Goal: Task Accomplishment & Management: Use online tool/utility

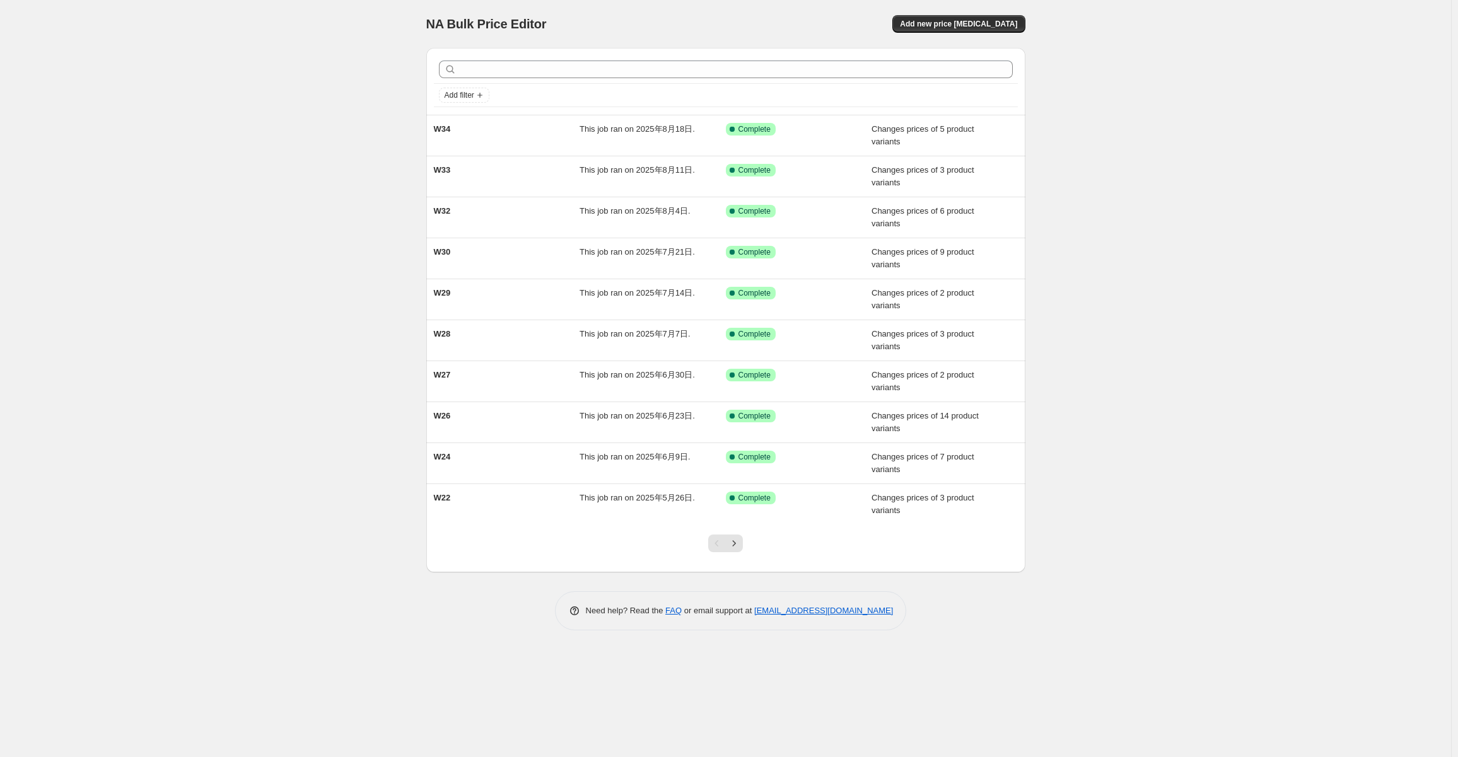
click at [972, 33] on div "NA Bulk Price Editor. This page is ready NA Bulk Price Editor Add new price [ME…" at bounding box center [725, 24] width 599 height 48
click at [974, 26] on span "Add new price [MEDICAL_DATA]" at bounding box center [958, 24] width 117 height 10
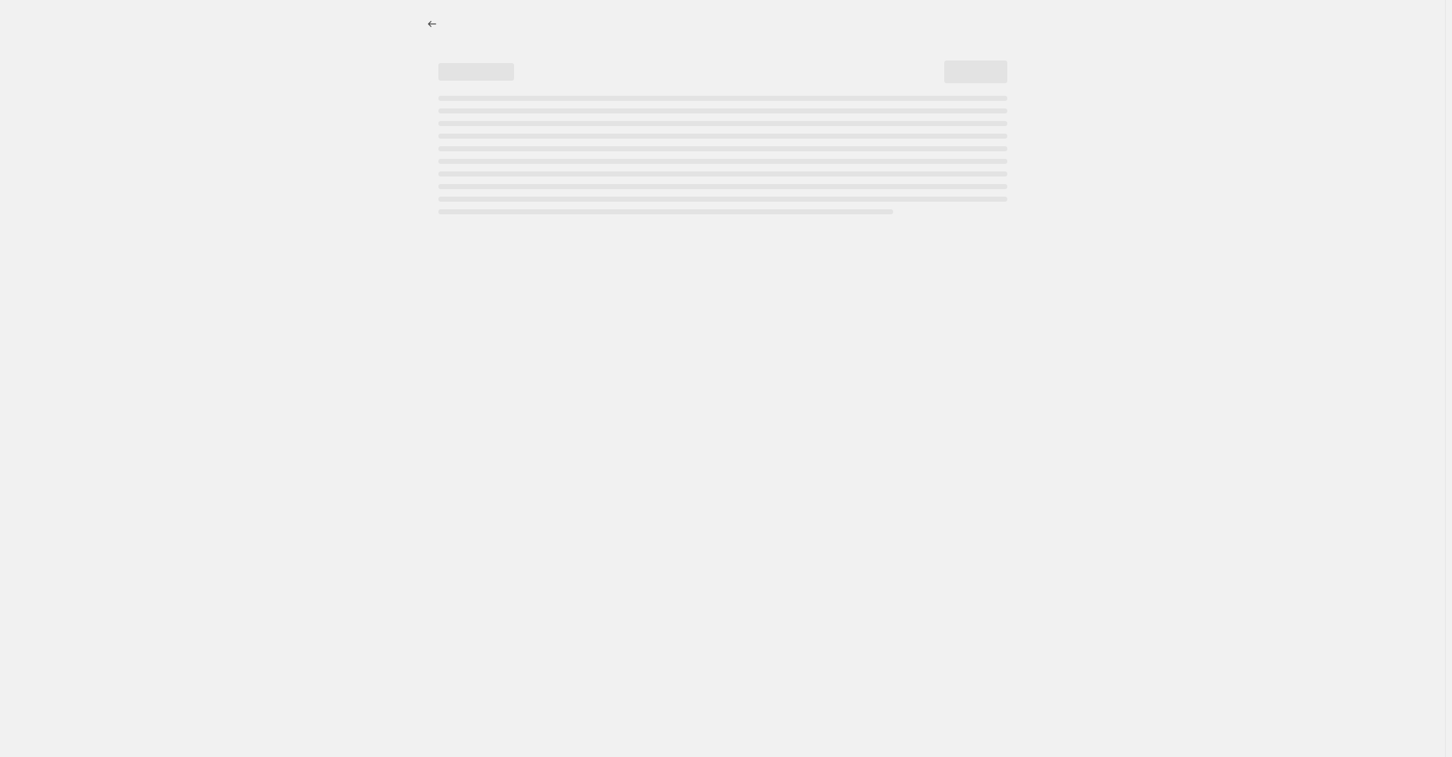
select select "percentage"
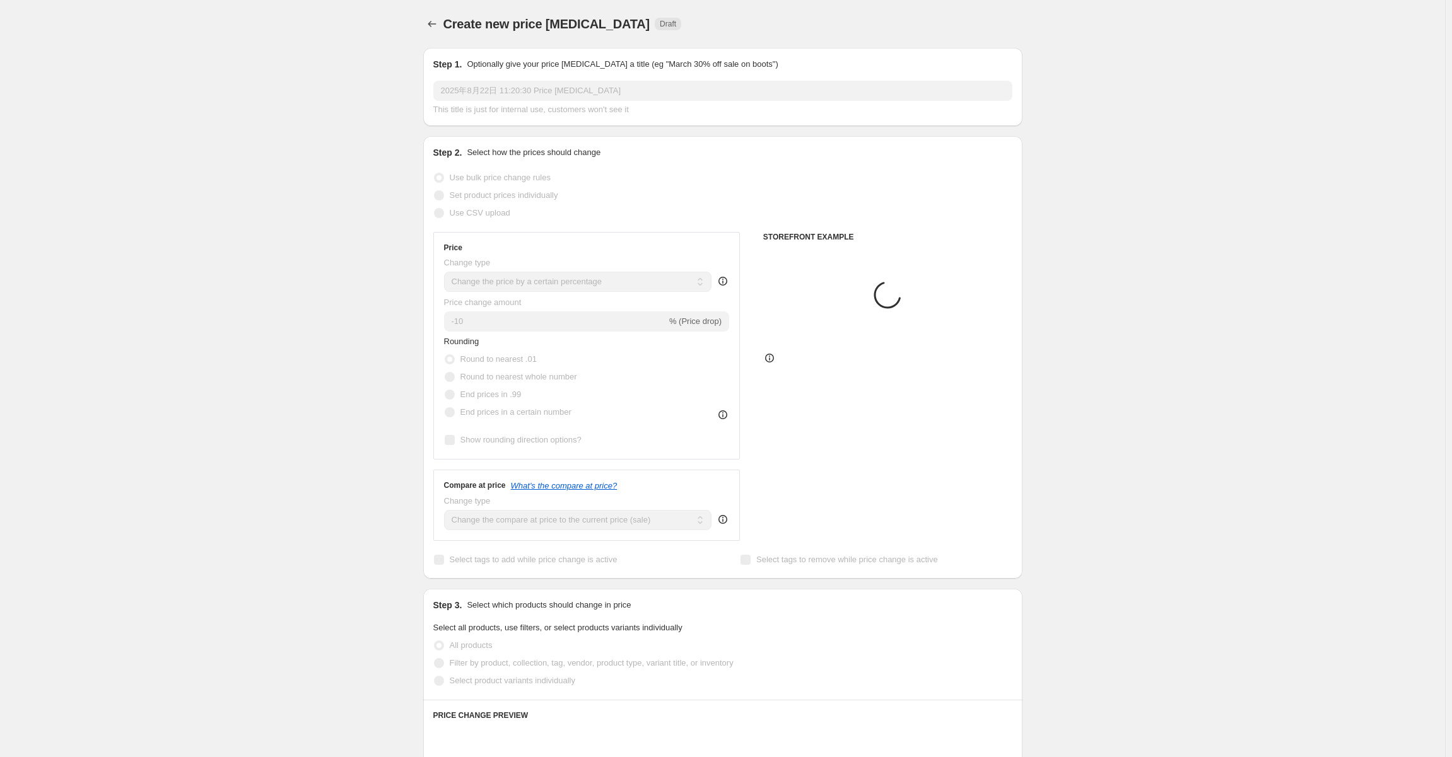
click at [622, 90] on input "2025年8月22日 11:20:30 Price [MEDICAL_DATA]" at bounding box center [722, 91] width 579 height 20
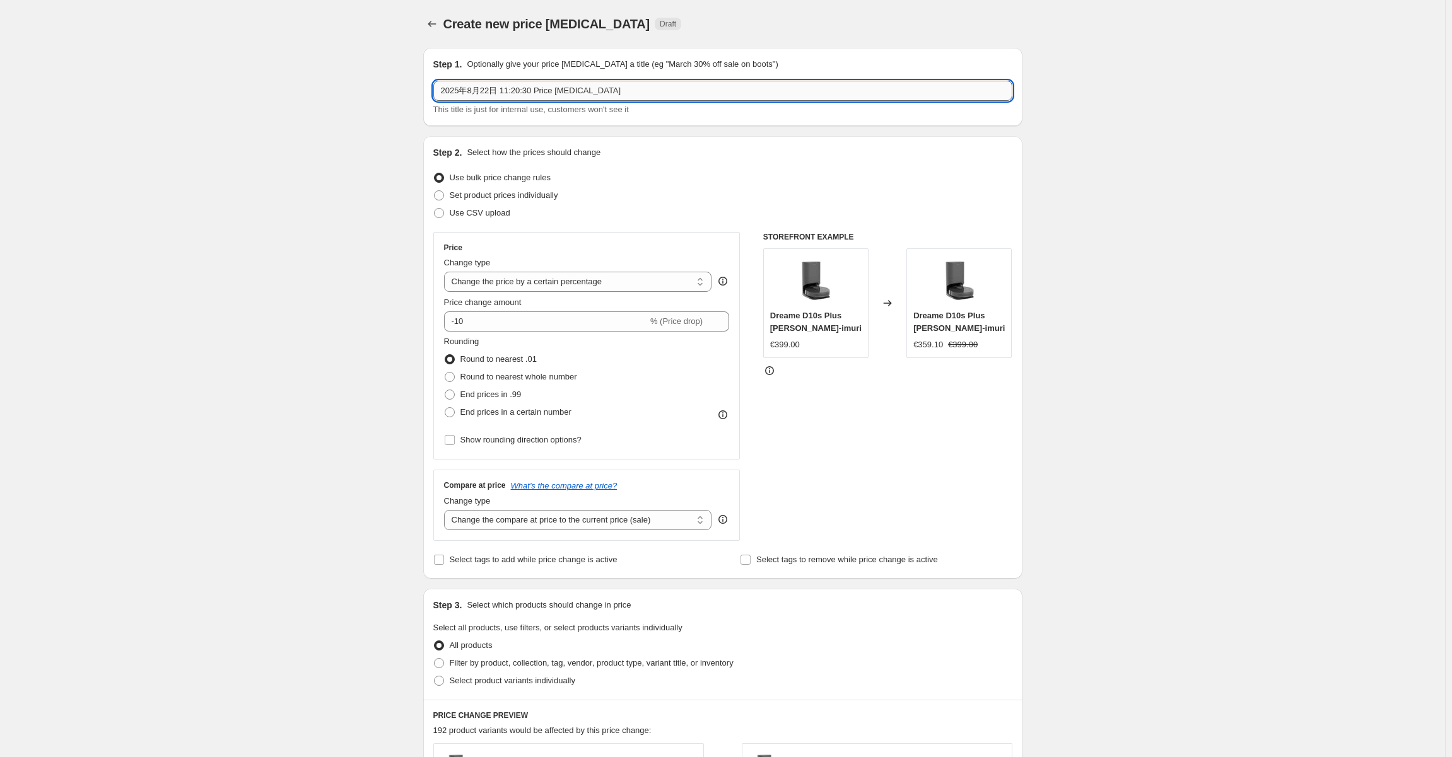
click at [622, 90] on input "2025年8月22日 11:20:30 Price [MEDICAL_DATA]" at bounding box center [722, 91] width 579 height 20
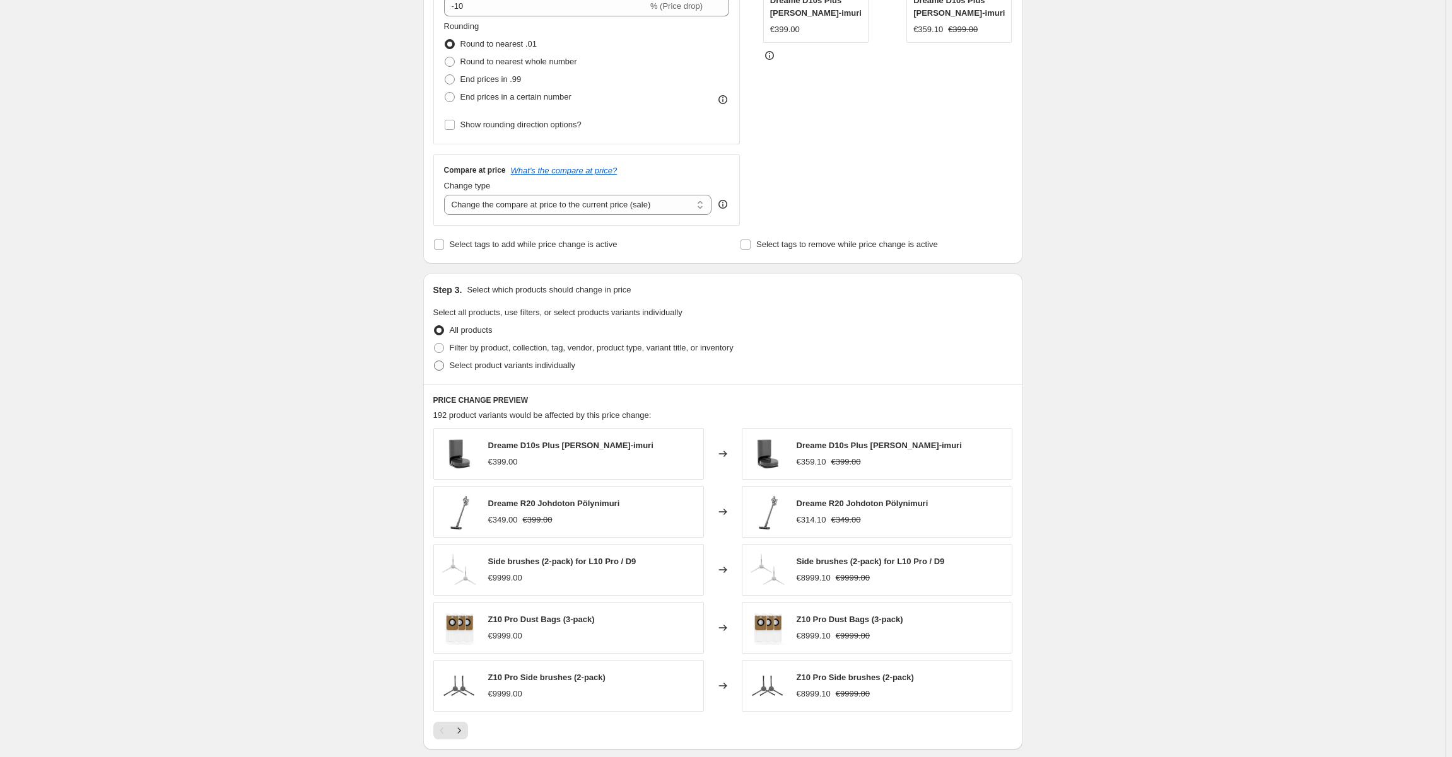
type input "W35"
click at [528, 369] on span "Select product variants individually" at bounding box center [512, 365] width 125 height 9
click at [435, 361] on input "Select product variants individually" at bounding box center [434, 361] width 1 height 1
radio input "true"
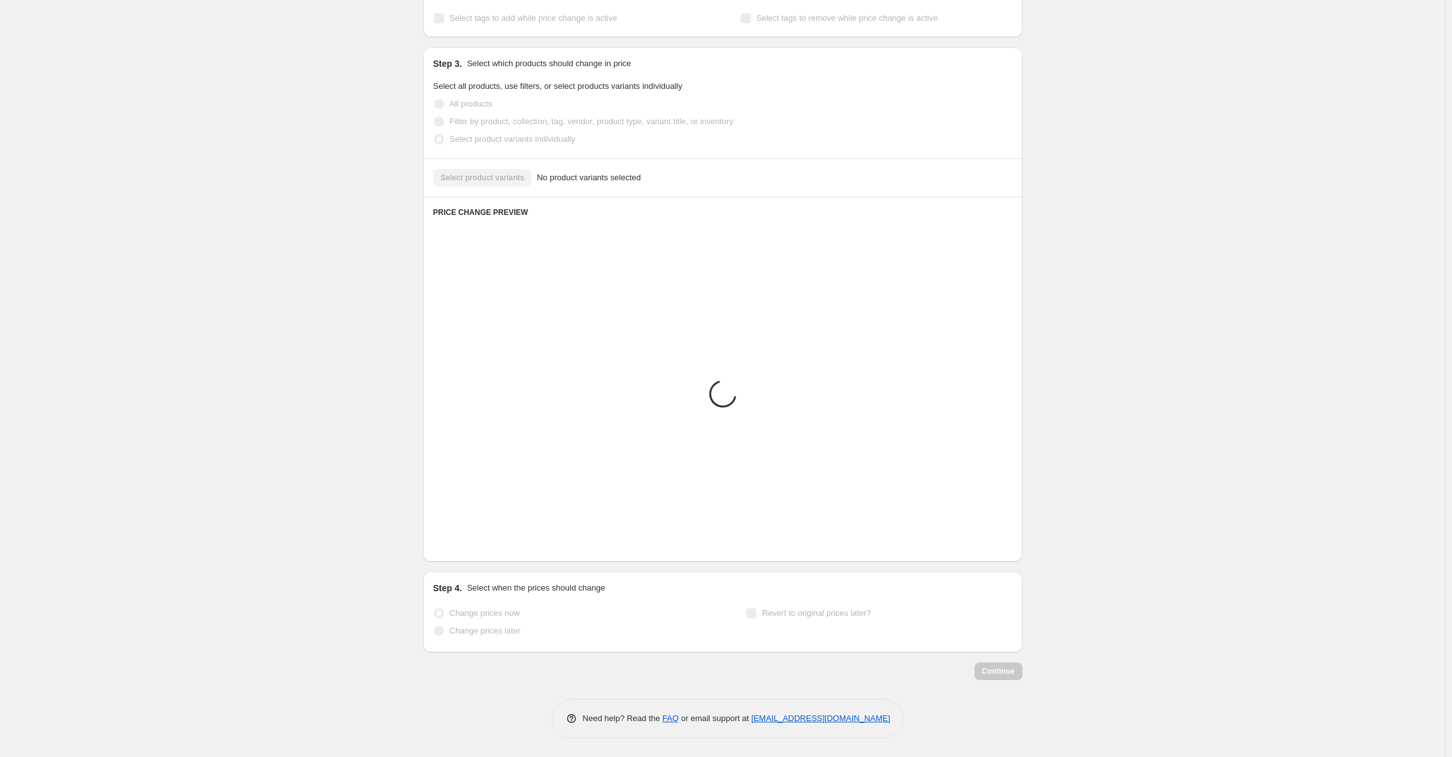
scroll to position [225, 0]
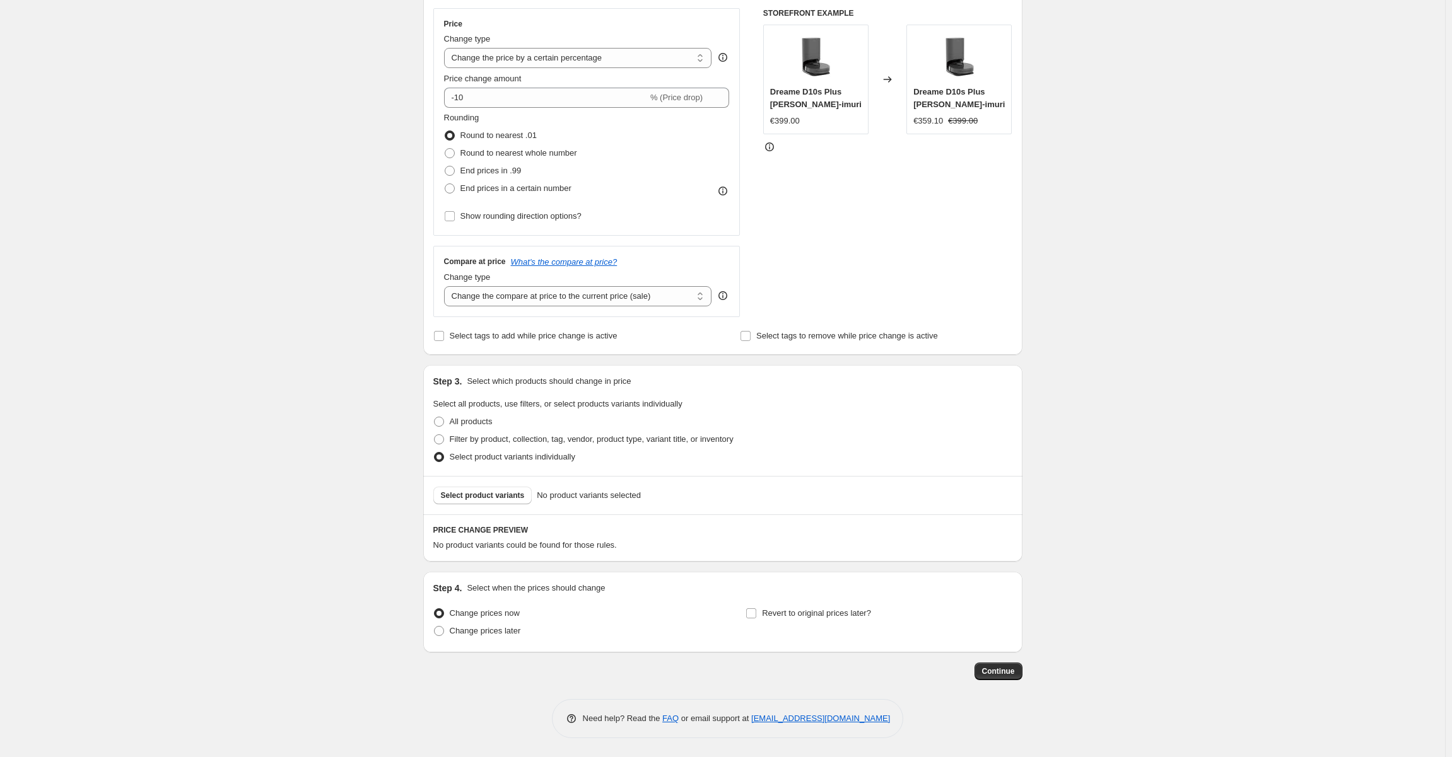
click at [503, 482] on div "Select product variants No product variants selected" at bounding box center [722, 495] width 599 height 38
click at [503, 496] on span "Select product variants" at bounding box center [483, 496] width 84 height 10
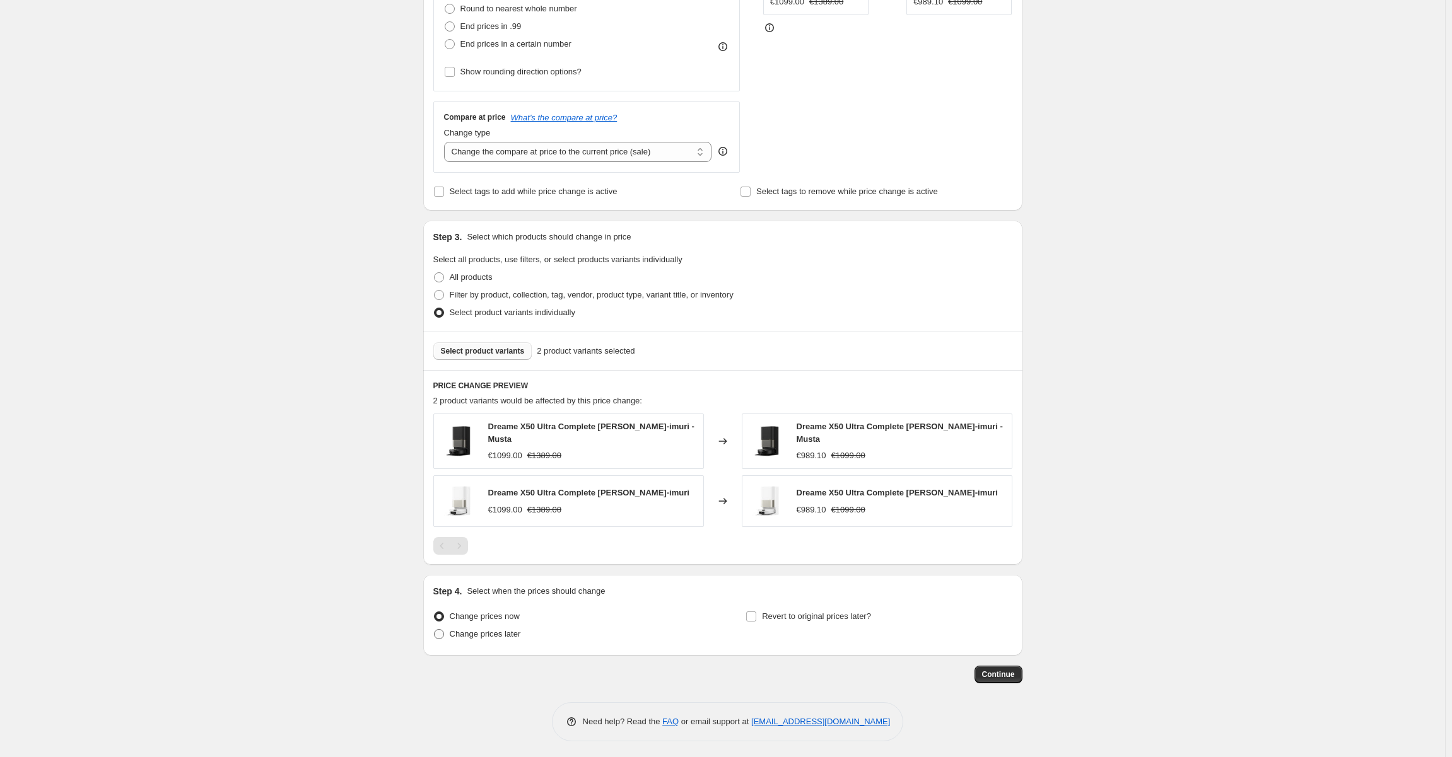
click at [485, 639] on label "Change prices later" at bounding box center [477, 635] width 88 height 18
click at [435, 630] on input "Change prices later" at bounding box center [434, 629] width 1 height 1
radio input "true"
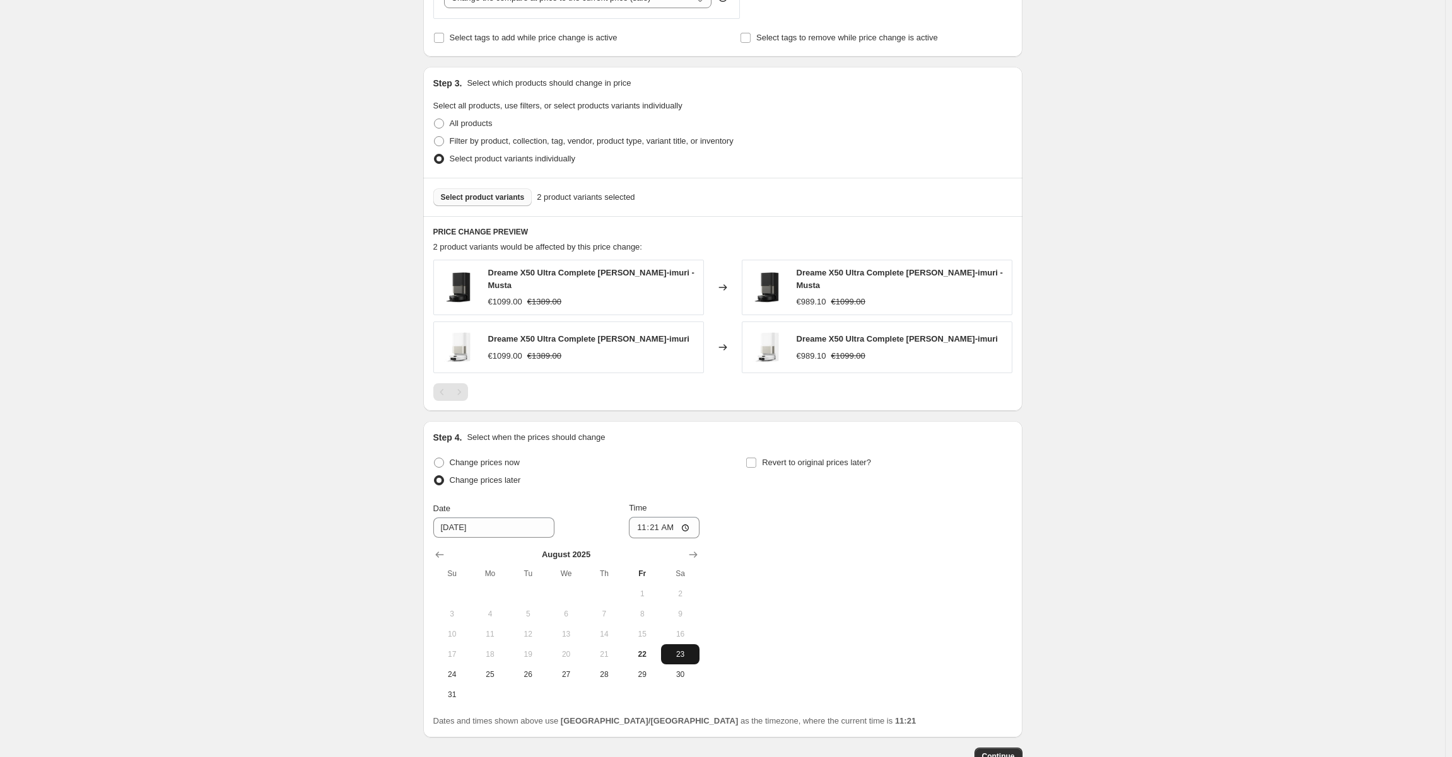
scroll to position [604, 0]
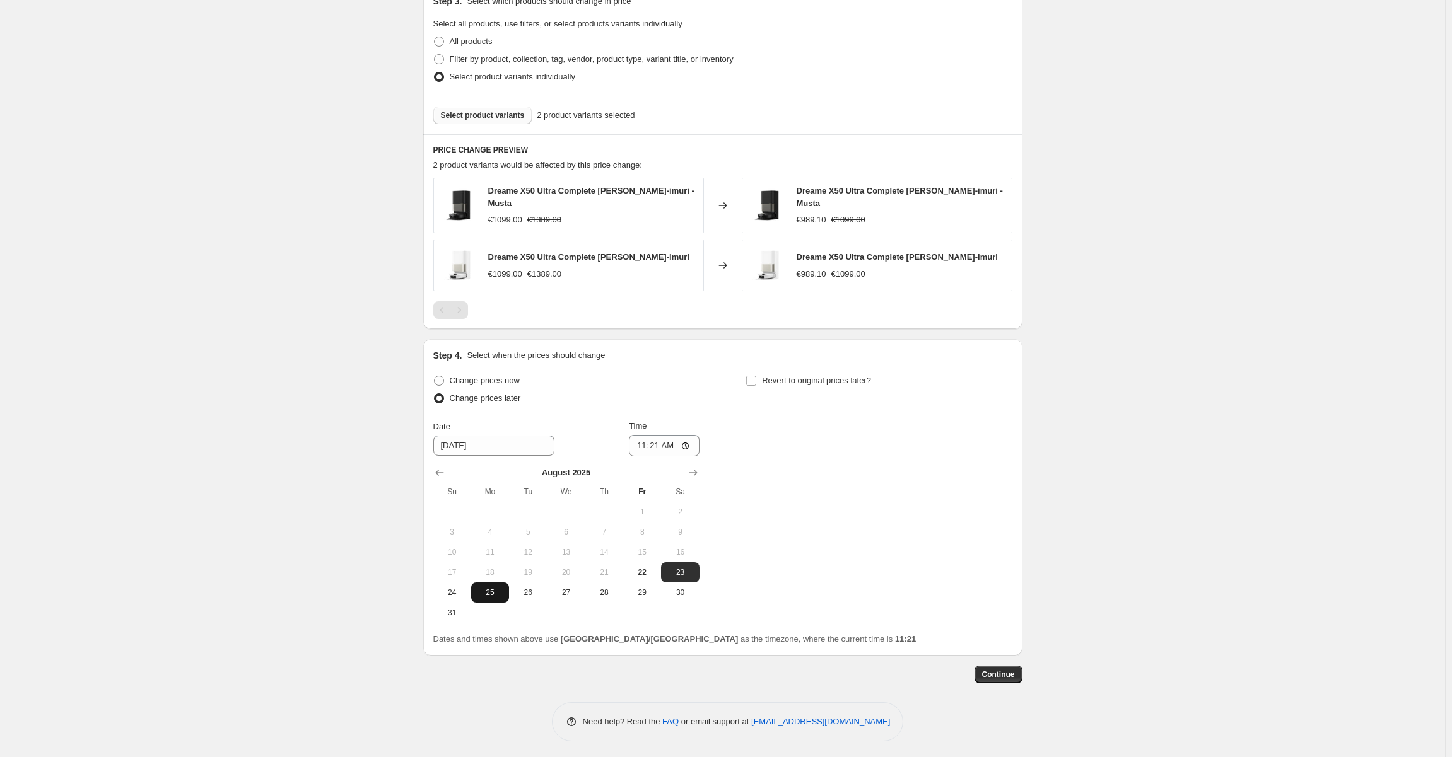
click at [487, 588] on span "25" at bounding box center [490, 593] width 28 height 10
type input "[DATE]"
click at [655, 448] on input "11:21" at bounding box center [664, 445] width 71 height 21
type input "07:00"
click at [818, 445] on div "Change prices now Change prices later Date [DATE] Time 07:00 [DATE] Su Mo Tu We…" at bounding box center [722, 497] width 579 height 251
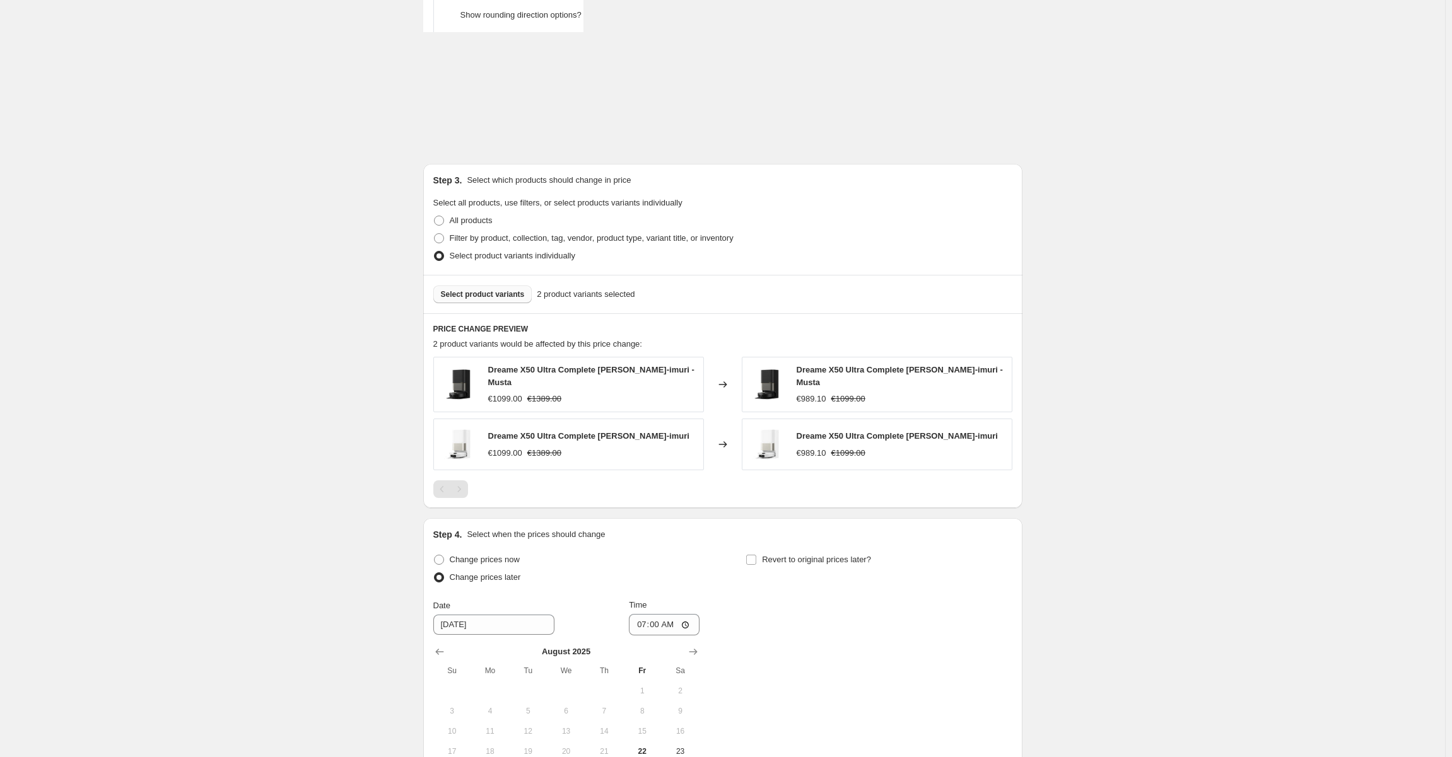
scroll to position [415, 0]
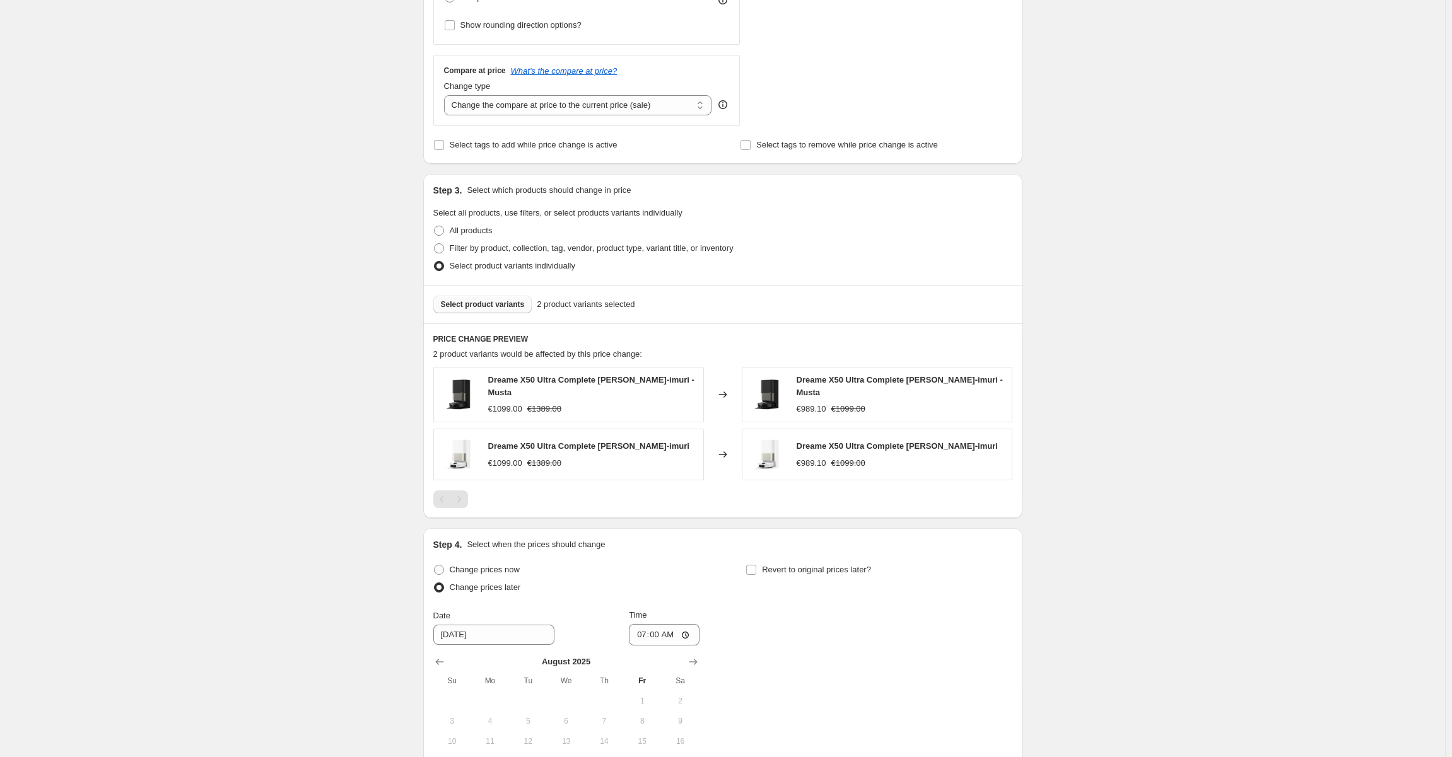
click at [480, 303] on span "Select product variants" at bounding box center [483, 305] width 84 height 10
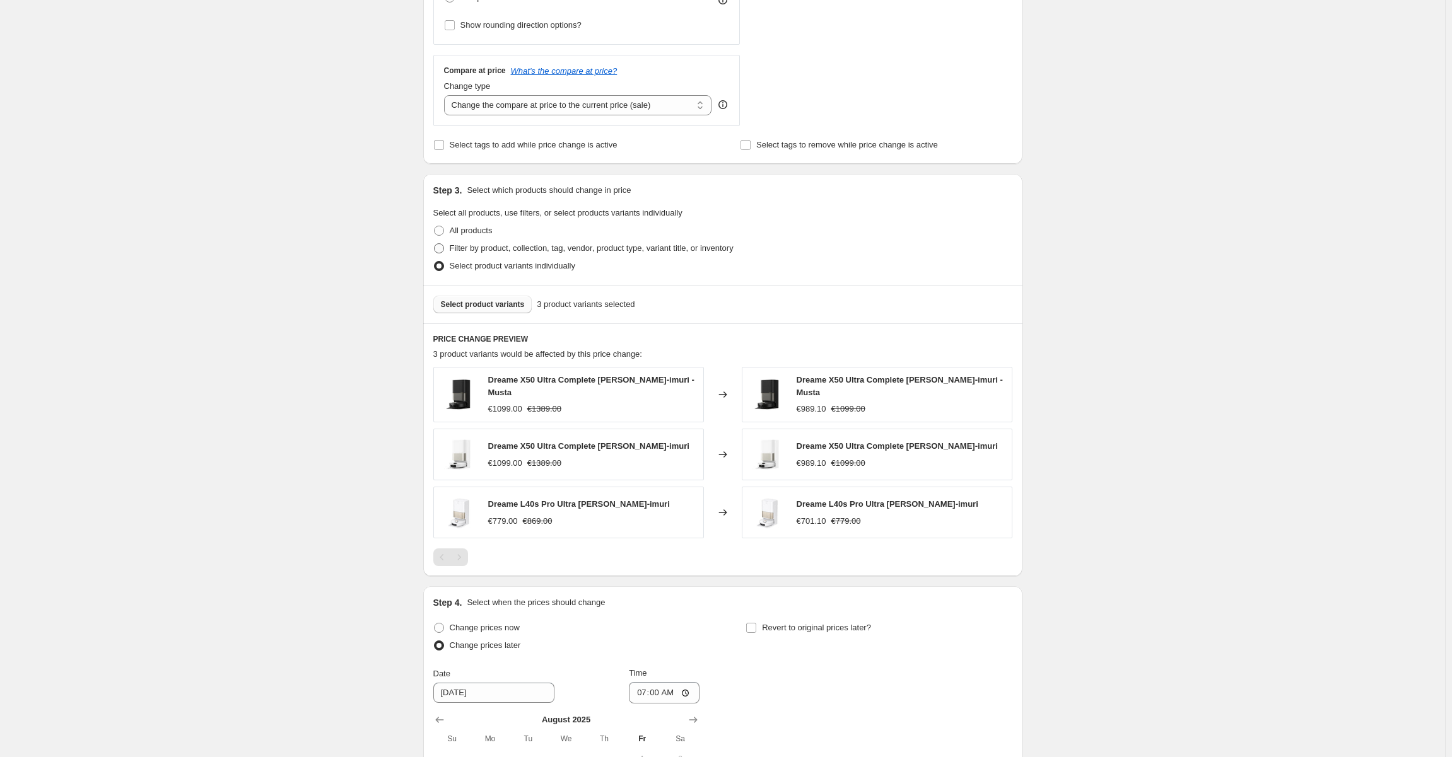
click at [494, 249] on span "Filter by product, collection, tag, vendor, product type, variant title, or inv…" at bounding box center [592, 247] width 284 height 9
click at [435, 244] on input "Filter by product, collection, tag, vendor, product type, variant title, or inv…" at bounding box center [434, 243] width 1 height 1
radio input "true"
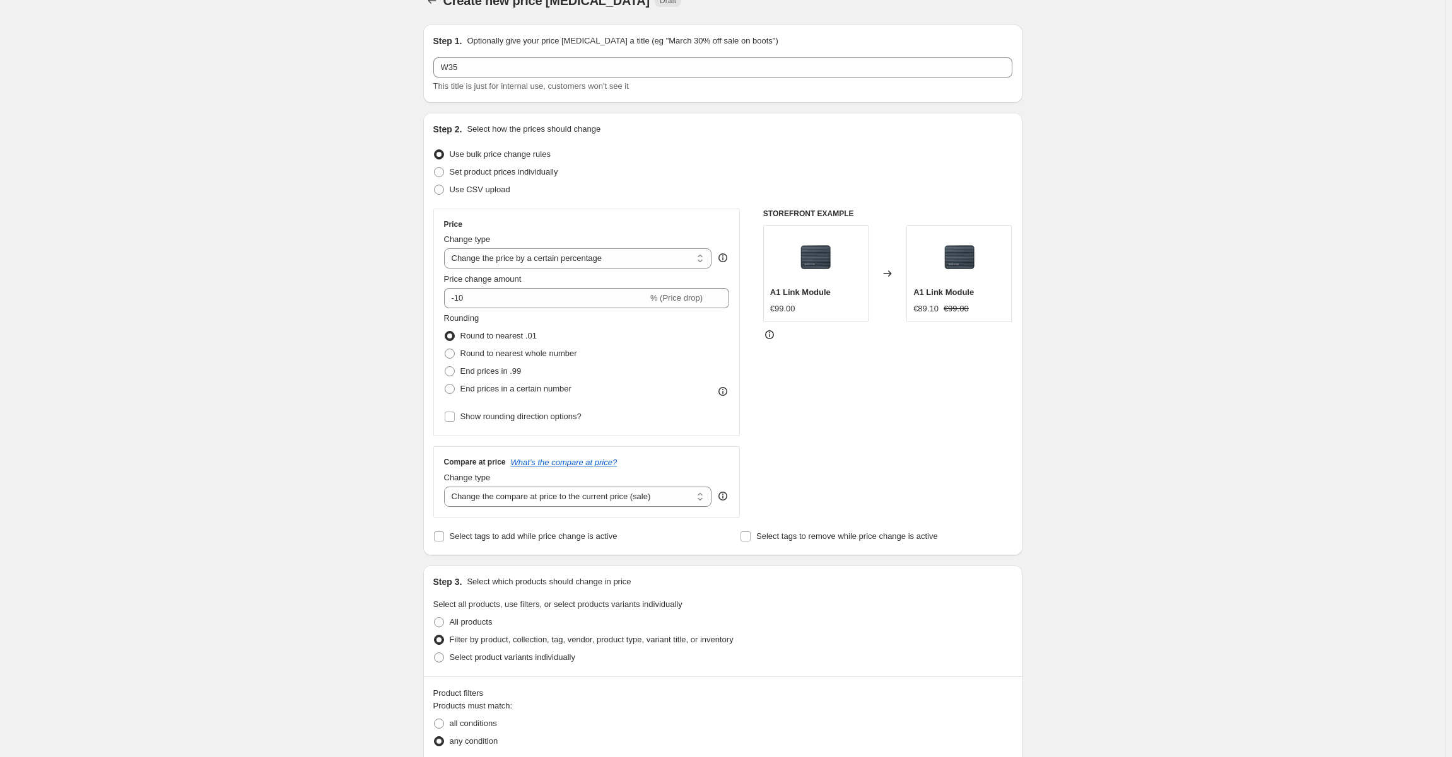
scroll to position [0, 0]
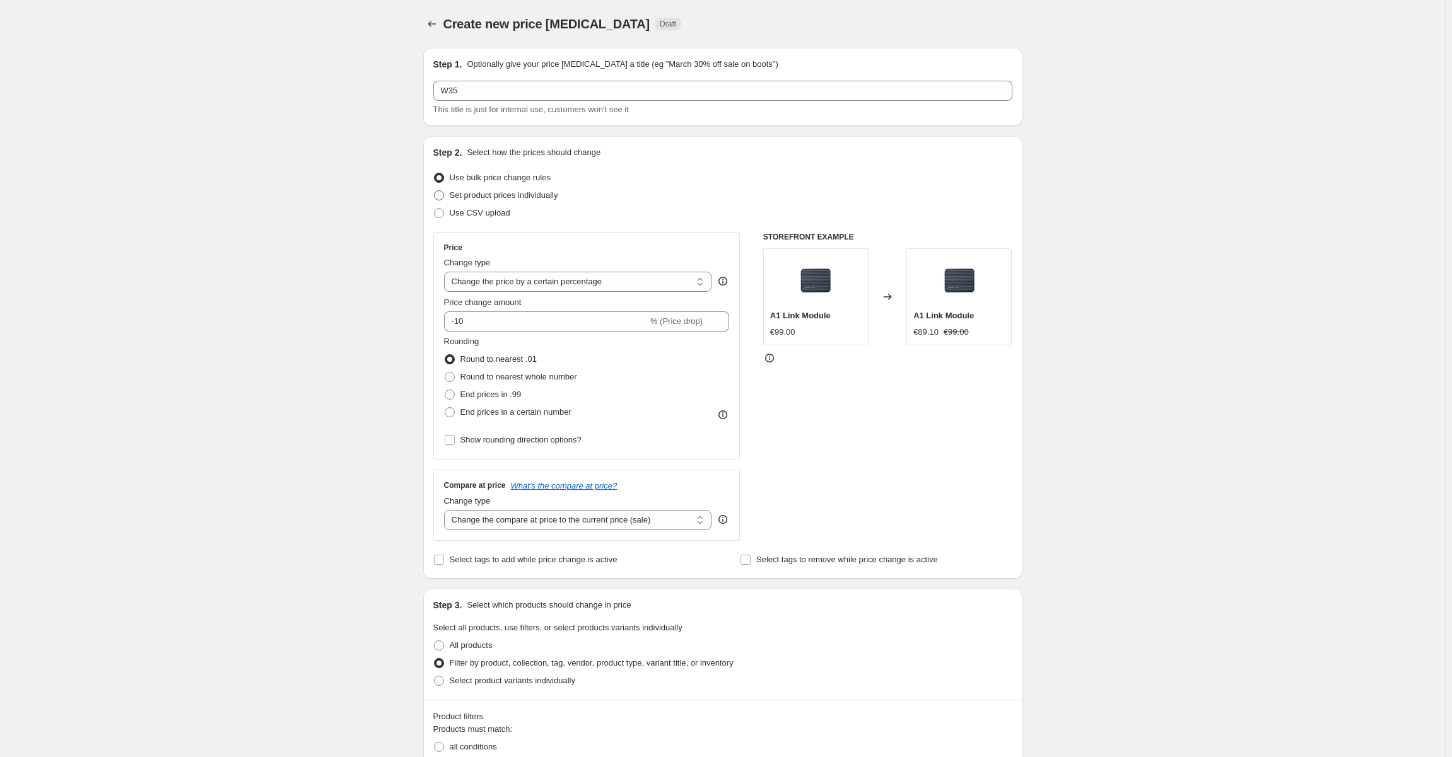
click at [518, 196] on span "Set product prices individually" at bounding box center [504, 194] width 108 height 9
click at [435, 191] on input "Set product prices individually" at bounding box center [434, 190] width 1 height 1
radio input "true"
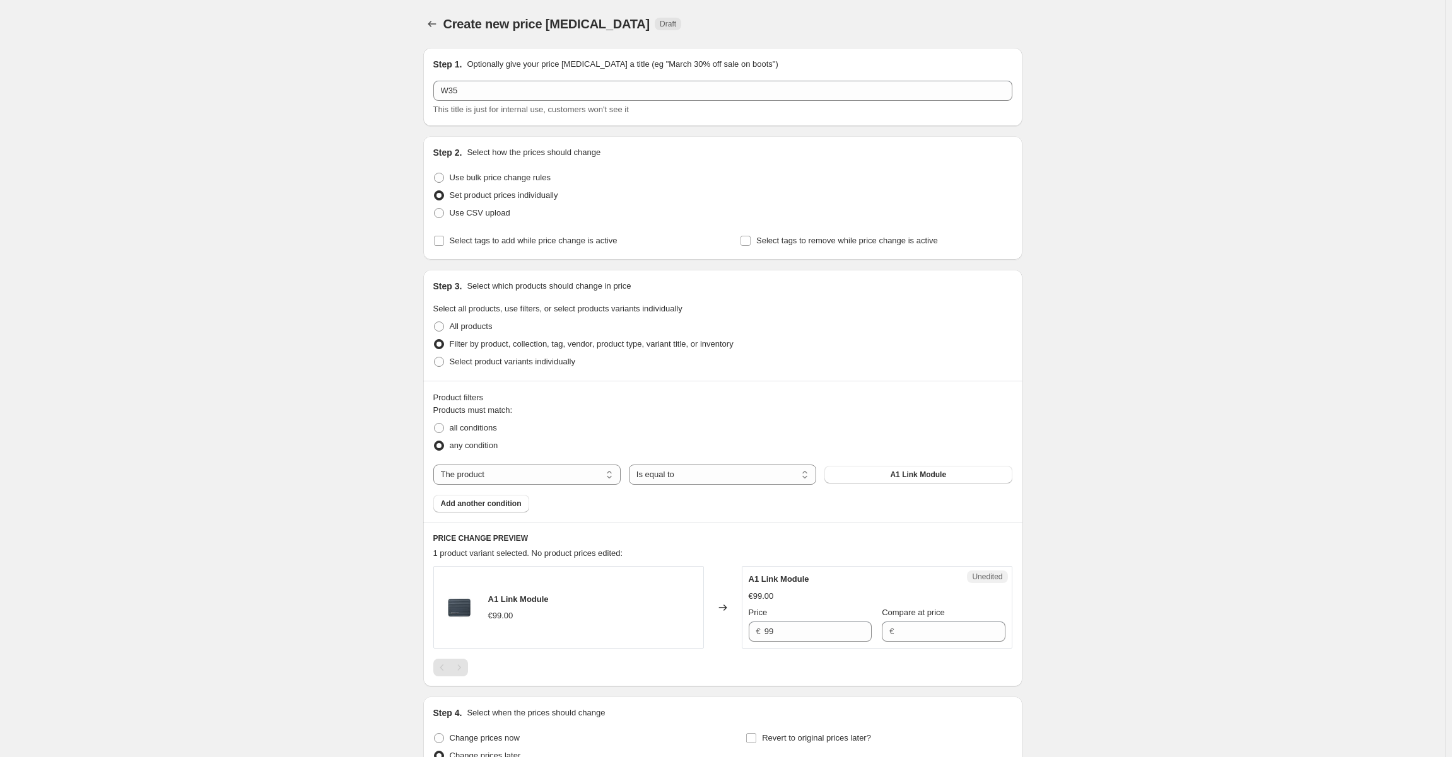
click at [499, 372] on div "Step 3. Select which products should change in price Select all products, use f…" at bounding box center [722, 325] width 599 height 111
click at [508, 367] on span "Select product variants individually" at bounding box center [512, 362] width 125 height 13
click at [435, 358] on input "Select product variants individually" at bounding box center [434, 357] width 1 height 1
radio input "true"
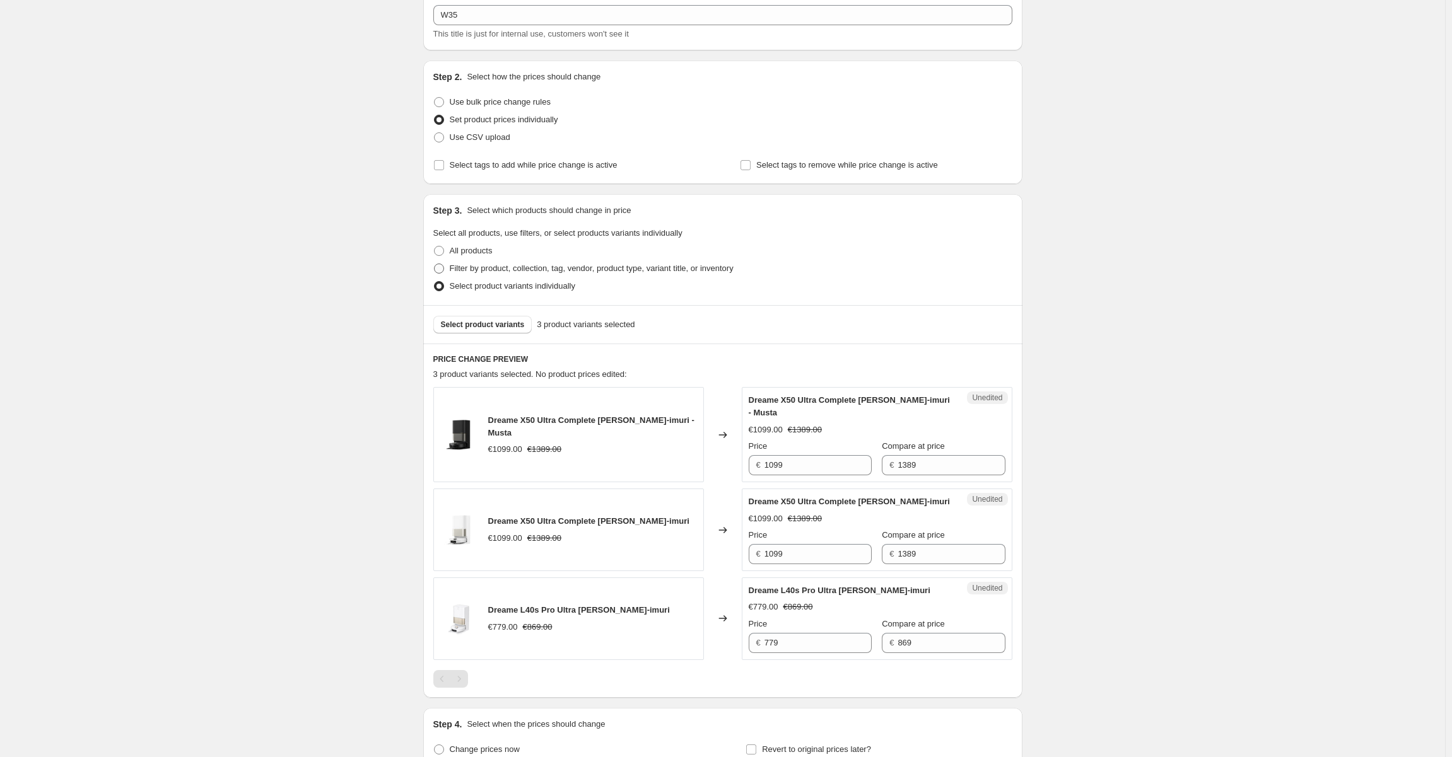
scroll to position [189, 0]
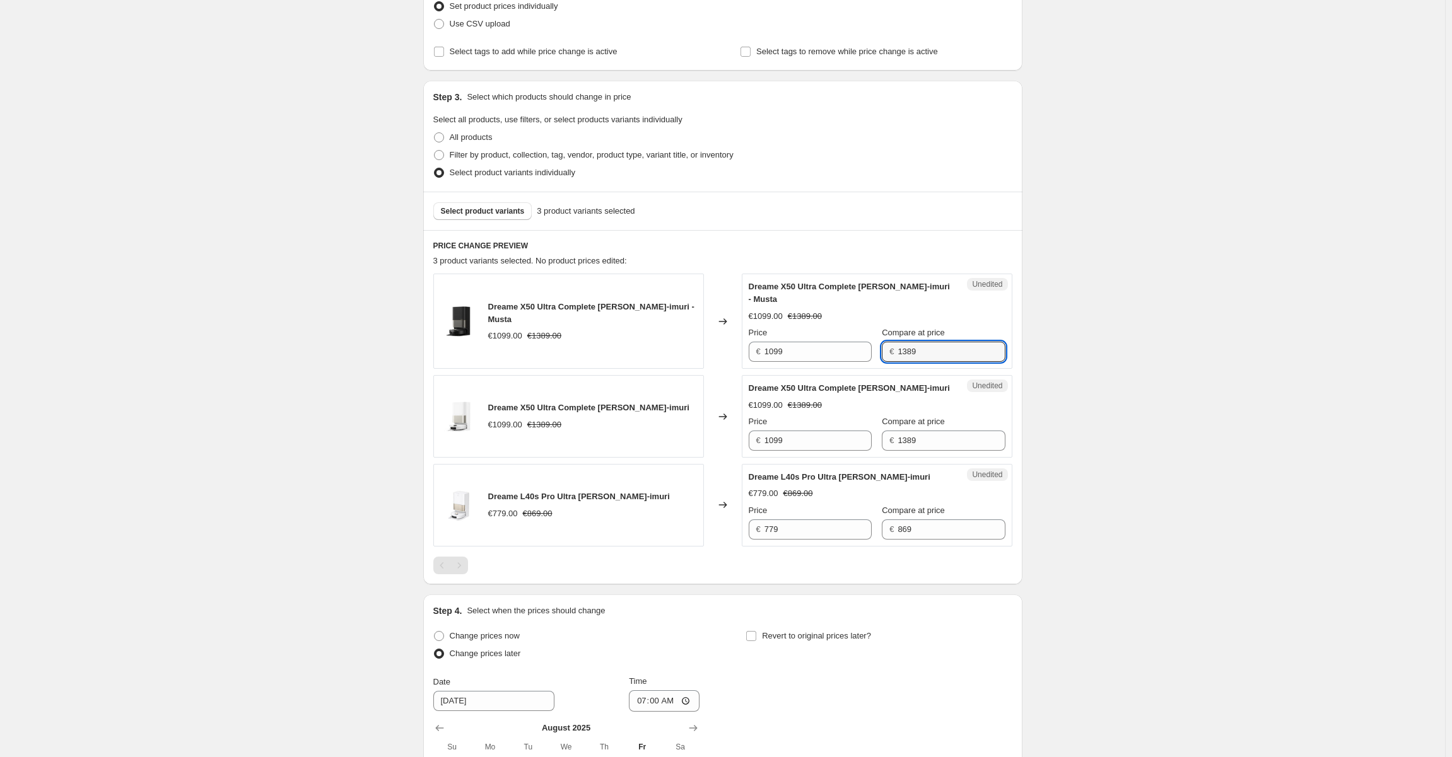
drag, startPoint x: 921, startPoint y: 349, endPoint x: 750, endPoint y: 353, distance: 171.0
click at [748, 351] on div "Unedited Dreame X50 Ultra Complete [PERSON_NAME]-imuri - Musta €1099.00 €1389.0…" at bounding box center [877, 321] width 271 height 95
click at [792, 353] on input "1099" at bounding box center [817, 352] width 107 height 20
paste input "38"
type input "1389"
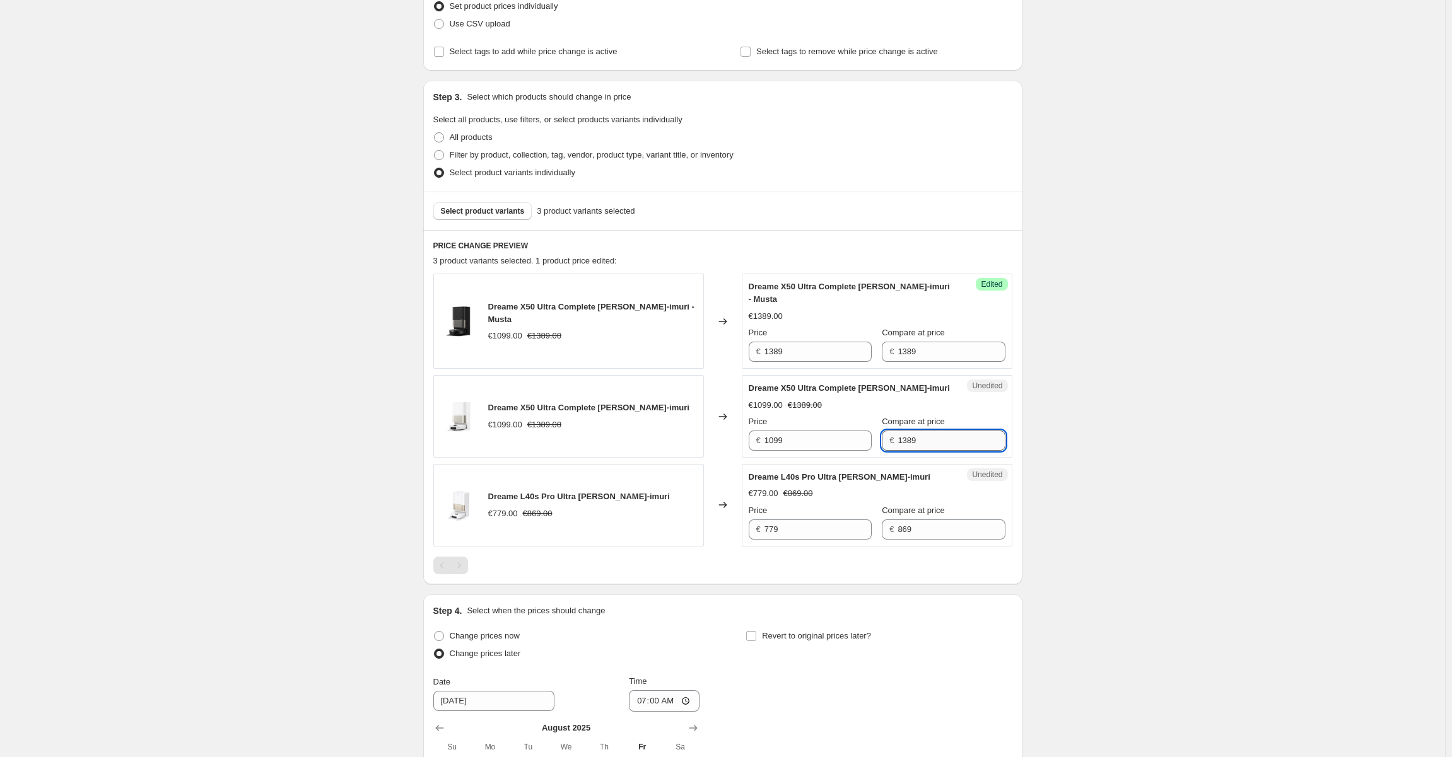
click at [928, 443] on input "1389" at bounding box center [950, 441] width 107 height 20
click at [776, 435] on input "1099" at bounding box center [817, 441] width 107 height 20
paste input "38"
type input "1389"
click at [790, 540] on div "Unedited Dreame L40s Pro Ultra [PERSON_NAME]-imuri €779.00 €869.00 Price € 779 …" at bounding box center [877, 505] width 271 height 83
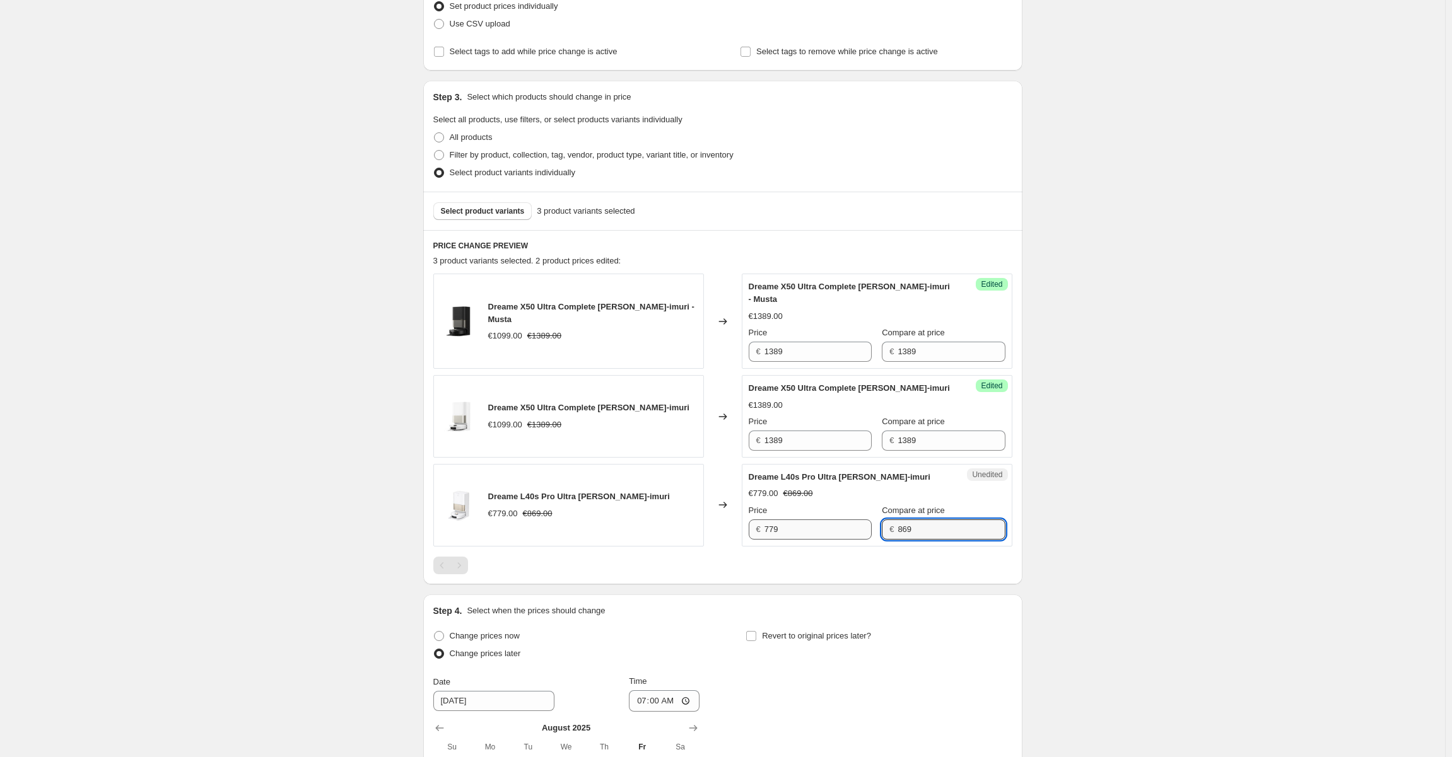
drag, startPoint x: 952, startPoint y: 532, endPoint x: 798, endPoint y: 522, distance: 154.9
click at [807, 518] on div "Price € 779 Compare at price € 869" at bounding box center [877, 522] width 257 height 35
click at [790, 526] on input "779" at bounding box center [817, 530] width 107 height 20
paste input "86"
type input "869"
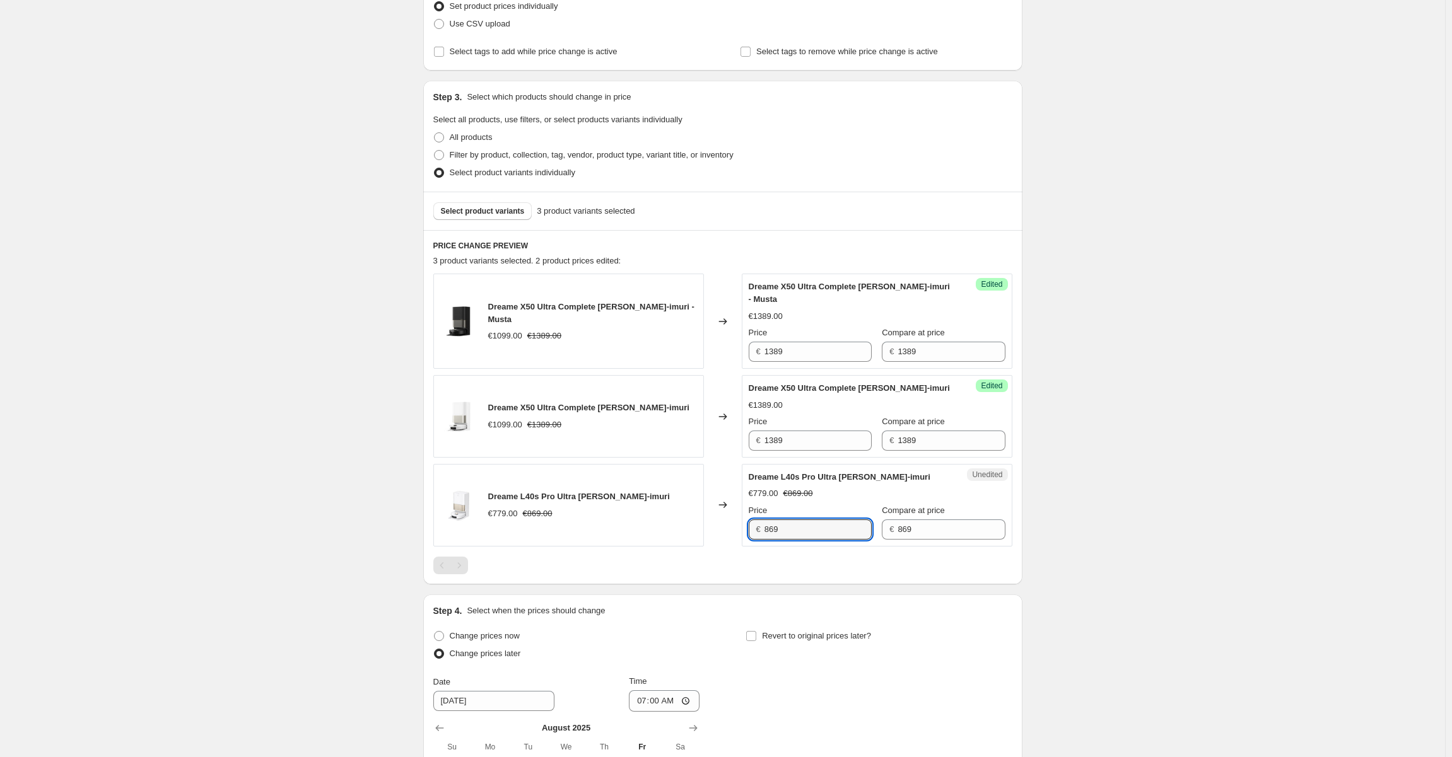
drag, startPoint x: 764, startPoint y: 228, endPoint x: 699, endPoint y: 234, distance: 65.2
click at [764, 228] on div "Select product variants 3 product variants selected" at bounding box center [722, 211] width 599 height 38
click at [487, 207] on span "Select product variants" at bounding box center [483, 211] width 84 height 10
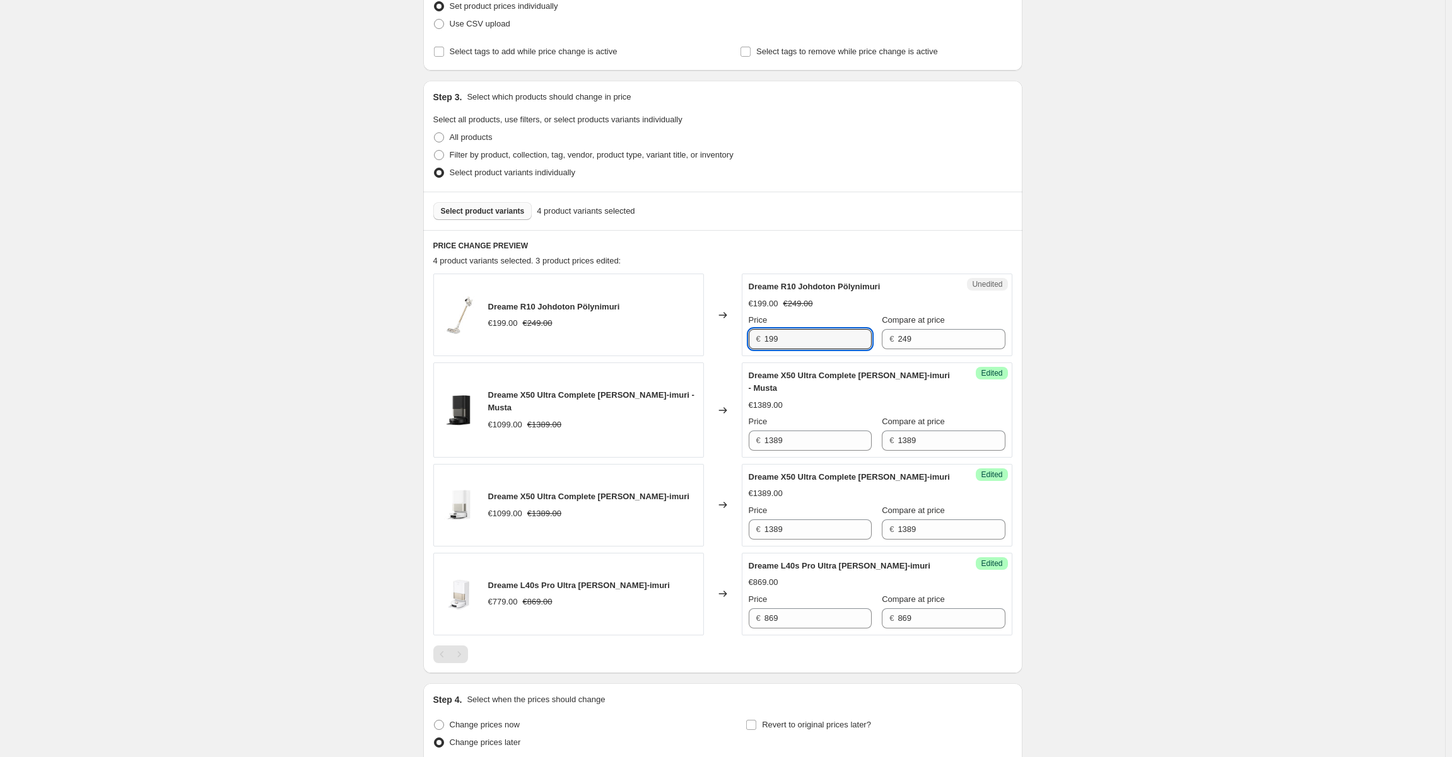
click at [766, 339] on div "€ 199" at bounding box center [810, 339] width 123 height 20
click at [946, 342] on input "249" at bounding box center [950, 339] width 107 height 20
click at [827, 344] on input "199" at bounding box center [817, 339] width 107 height 20
paste input "24"
type input "249"
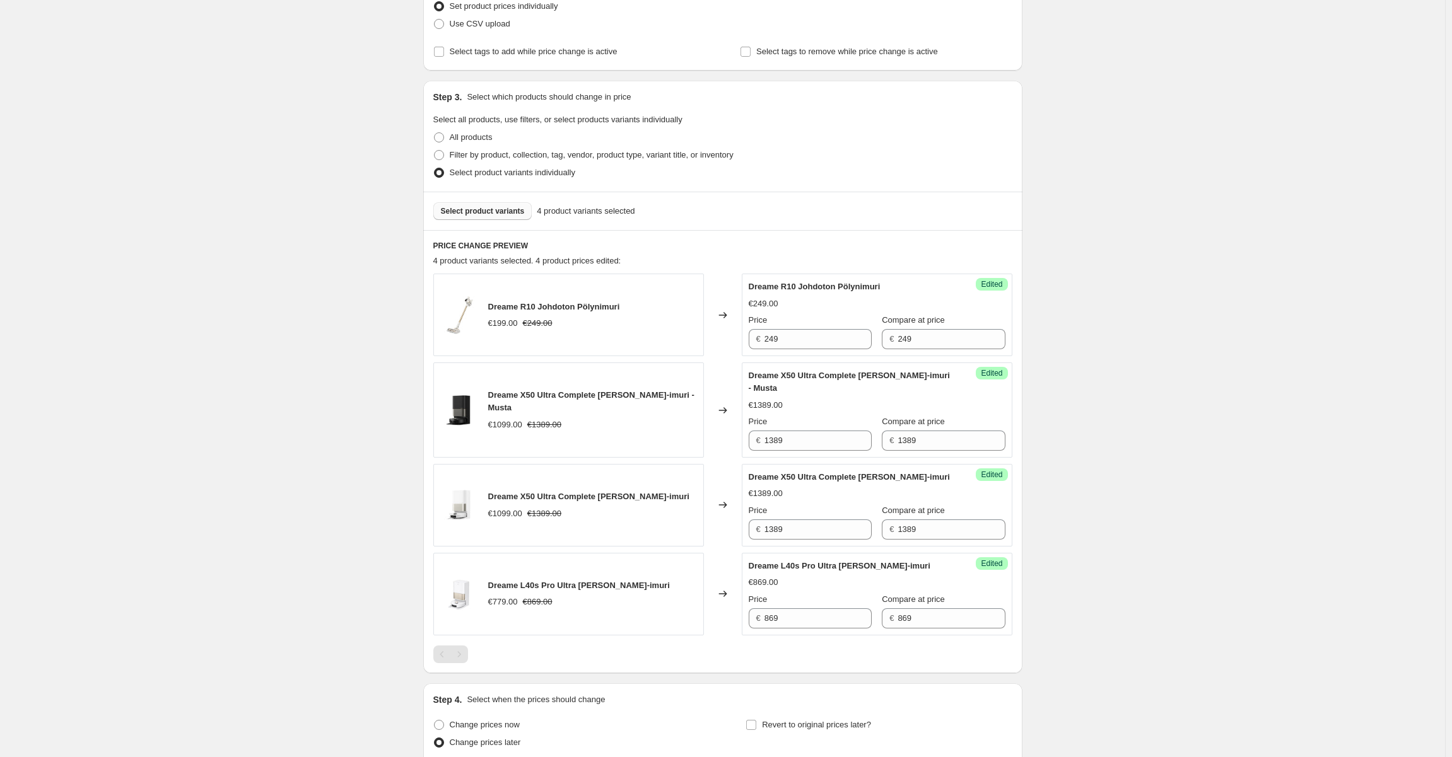
click at [833, 237] on div "PRICE CHANGE PREVIEW 4 product variants selected. 4 product prices edited: Drea…" at bounding box center [722, 451] width 599 height 443
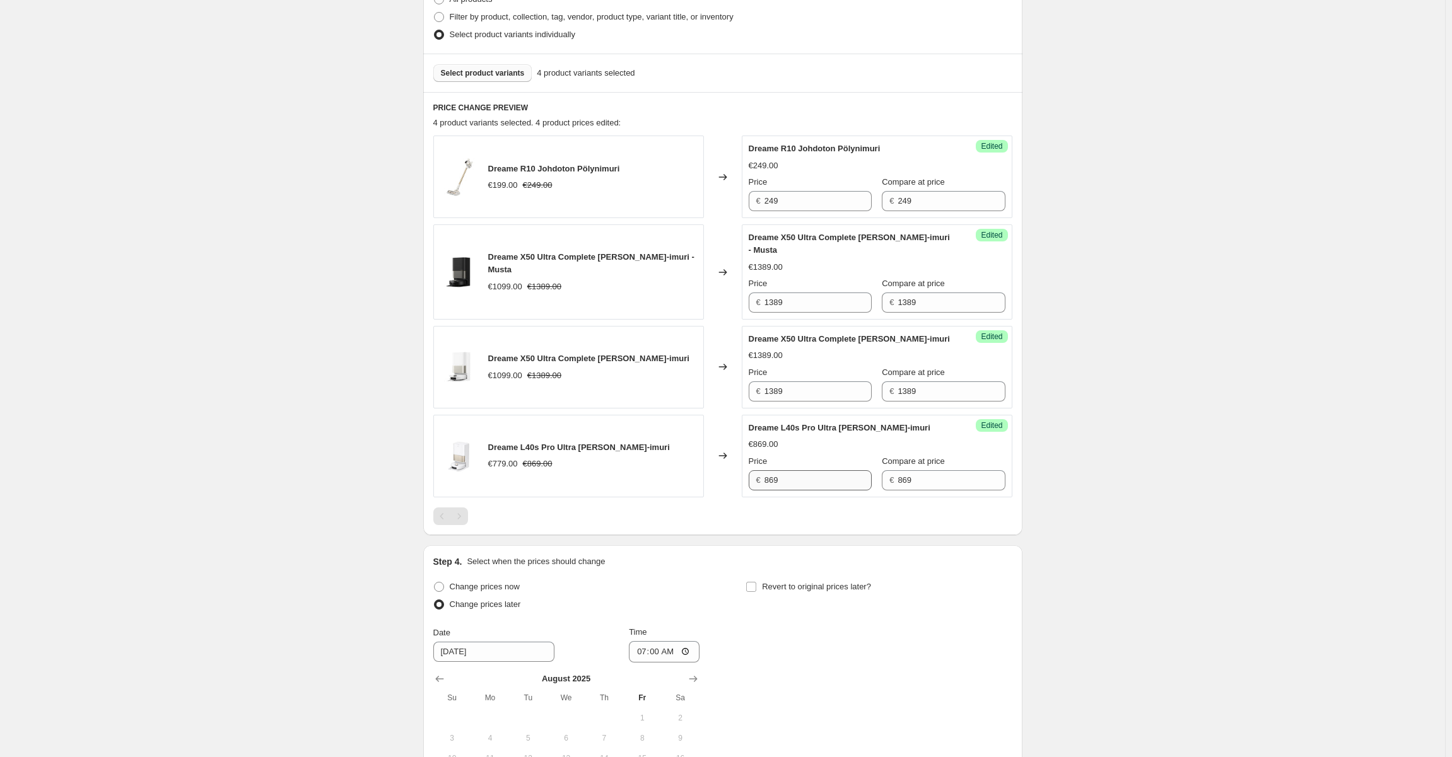
scroll to position [537, 0]
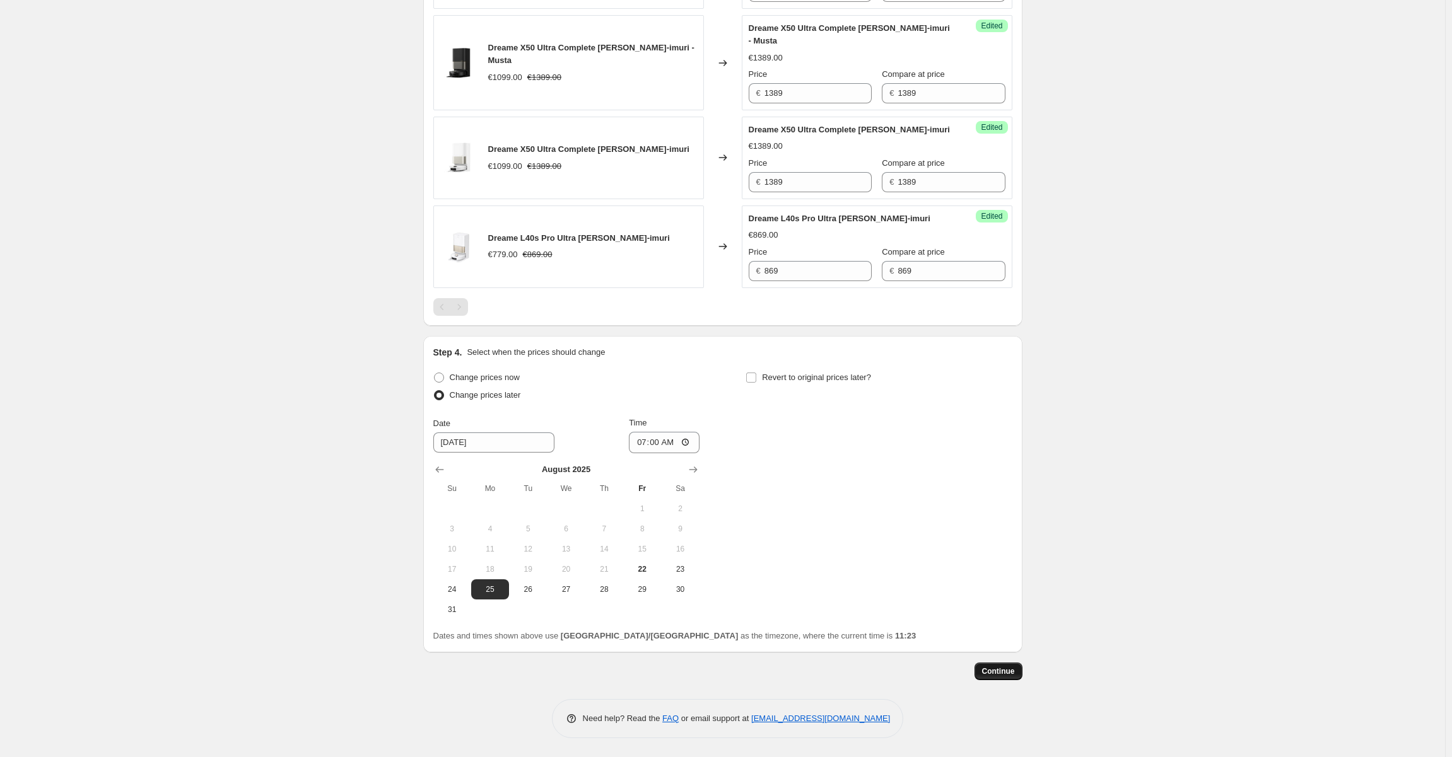
click at [1007, 675] on span "Continue" at bounding box center [998, 672] width 33 height 10
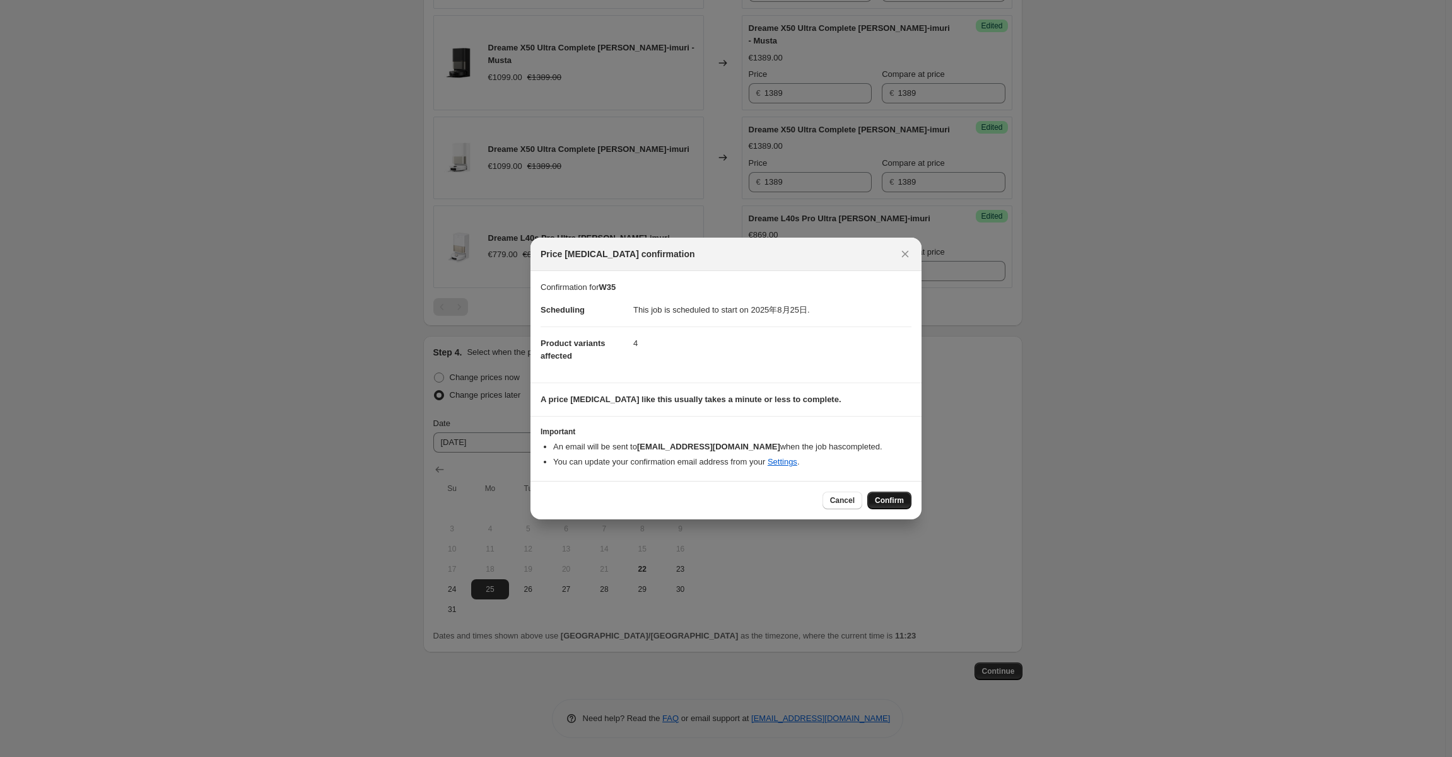
click at [901, 506] on span "Confirm" at bounding box center [889, 501] width 29 height 10
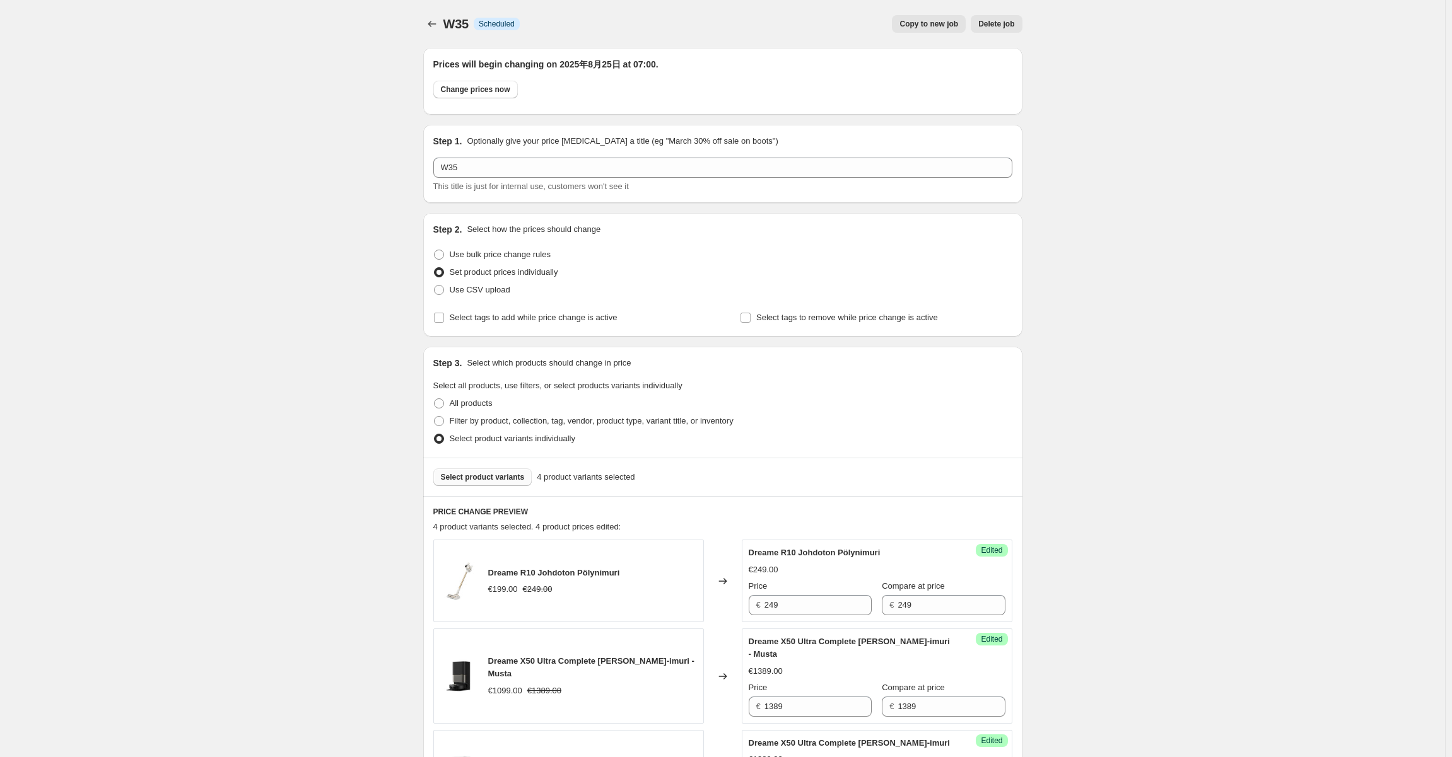
scroll to position [537, 0]
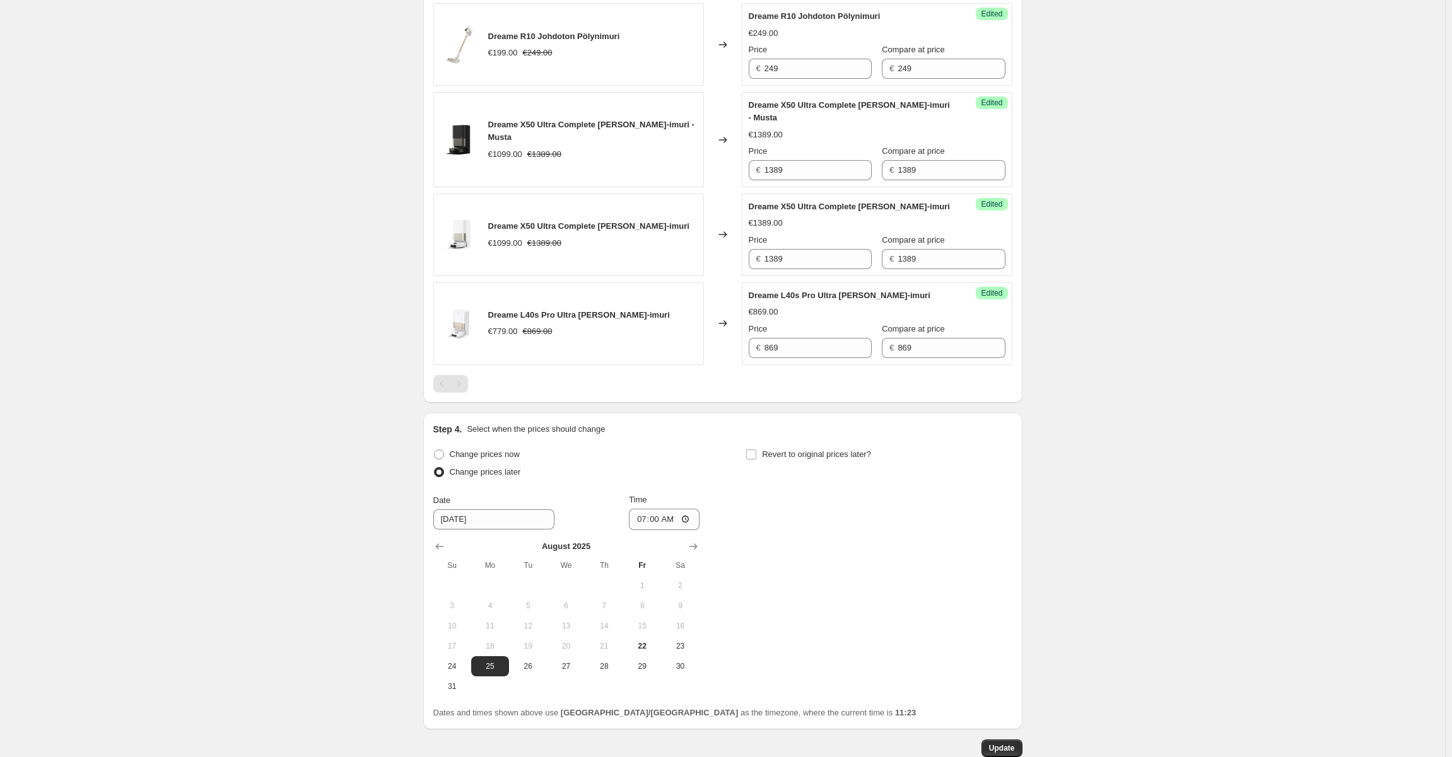
click at [1155, 482] on div "W35. This page is ready W35 Info Scheduled Copy to new job Delete job More acti…" at bounding box center [722, 148] width 1445 height 1371
